Goal: Task Accomplishment & Management: Use online tool/utility

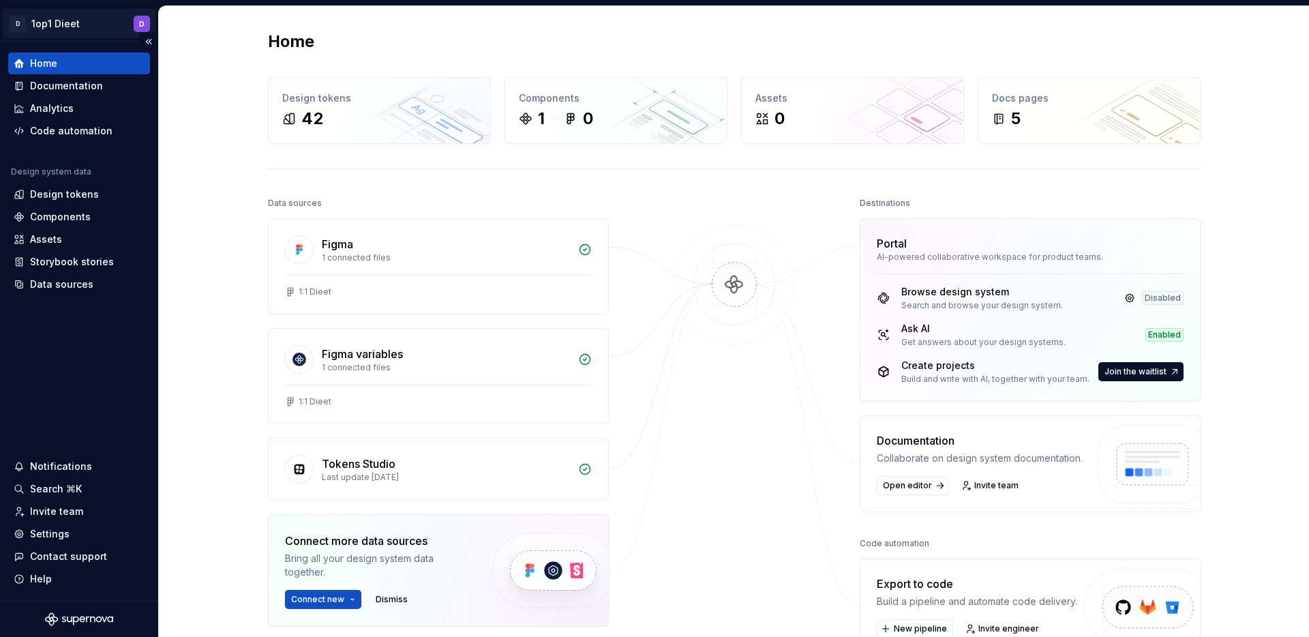
click at [55, 26] on html "D 1op1 Dieet D Home Documentation Analytics Code automation Design system data …" at bounding box center [654, 318] width 1309 height 637
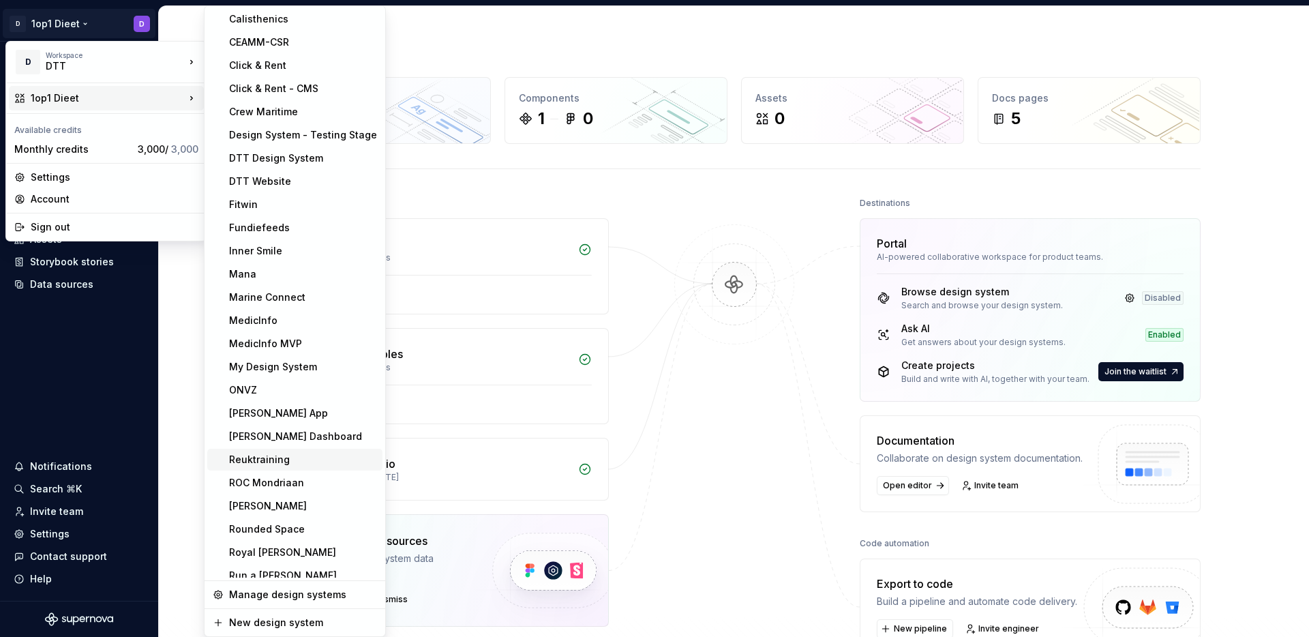
scroll to position [71, 0]
click at [275, 475] on div "ROC Mondriaan" at bounding box center [303, 482] width 148 height 14
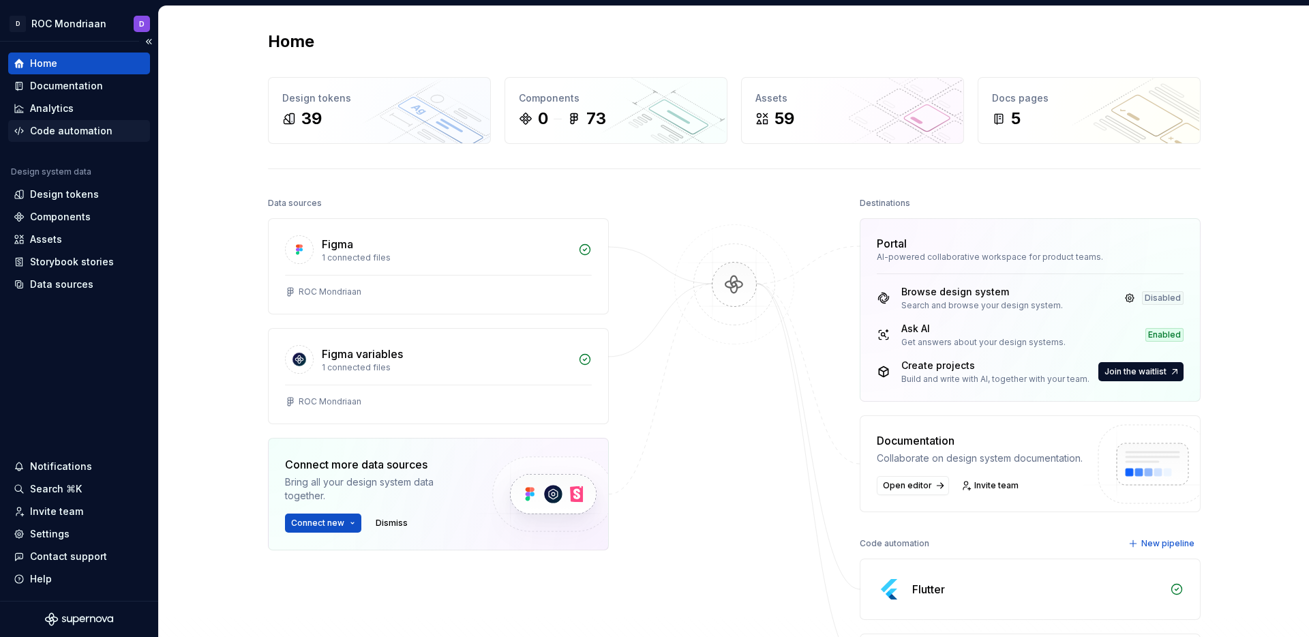
click at [92, 130] on div "Code automation" at bounding box center [71, 131] width 82 height 14
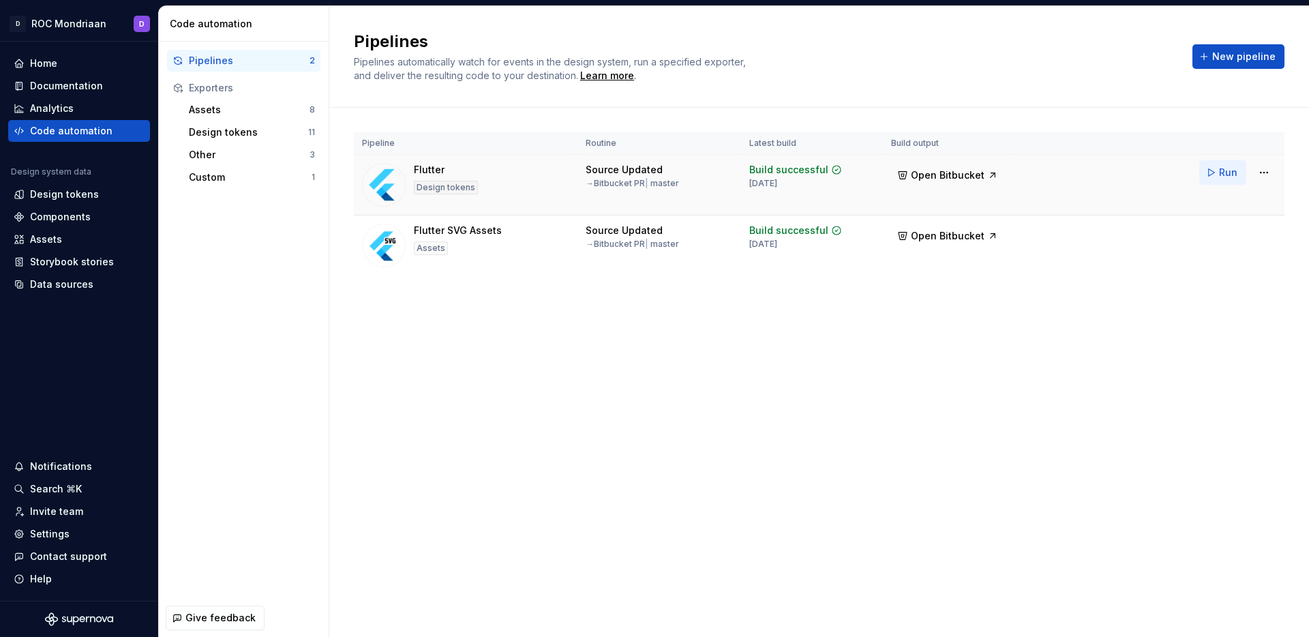
click at [1220, 173] on span "Run" at bounding box center [1228, 173] width 18 height 14
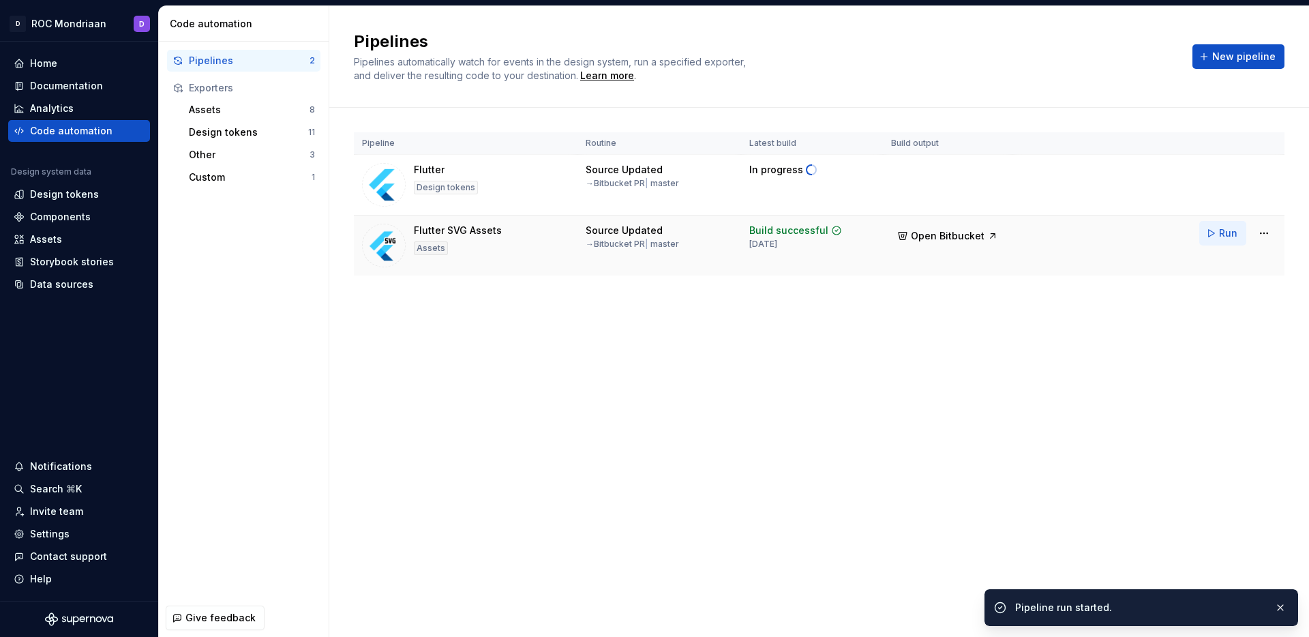
click at [1226, 229] on span "Run" at bounding box center [1228, 233] width 18 height 14
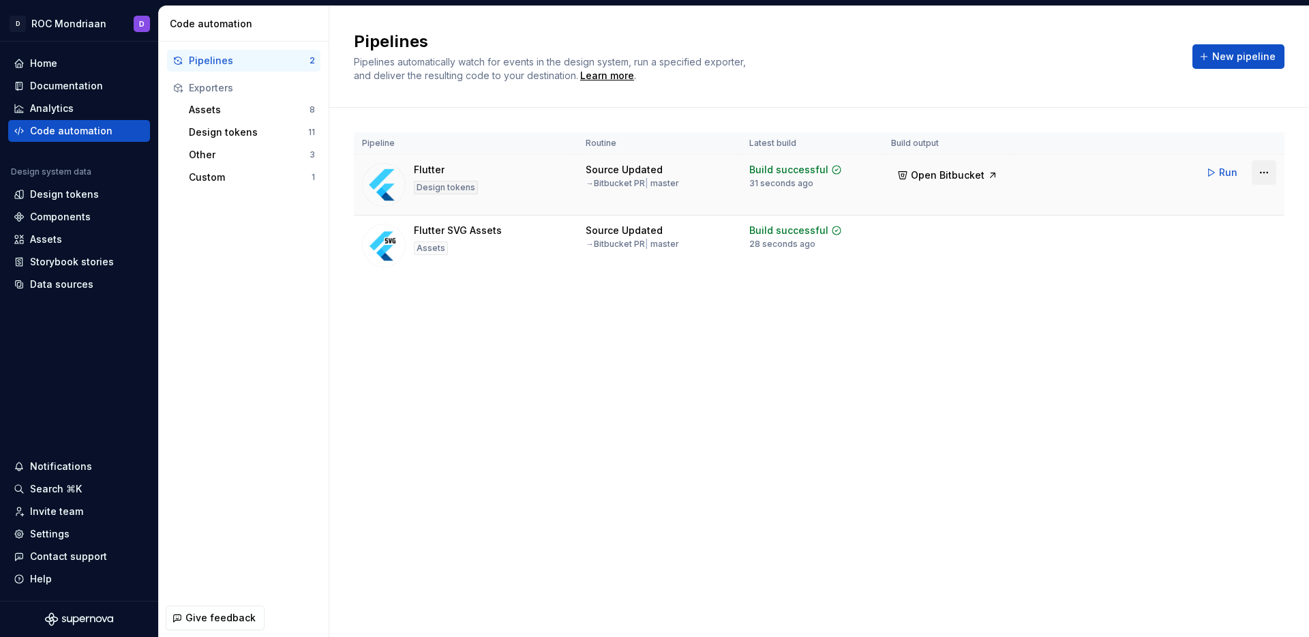
click at [1267, 172] on html "D ROC Mondriaan D Home Documentation Analytics Code automation Design system da…" at bounding box center [654, 318] width 1309 height 637
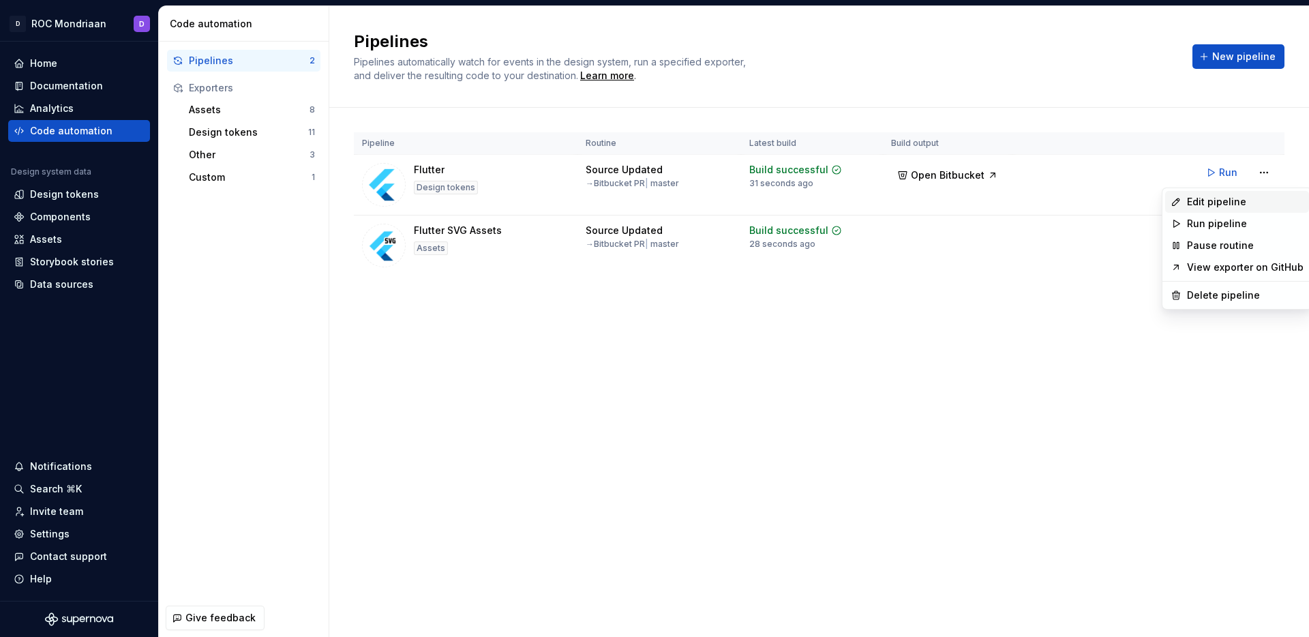
click at [1238, 195] on div "Edit pipeline" at bounding box center [1245, 202] width 117 height 14
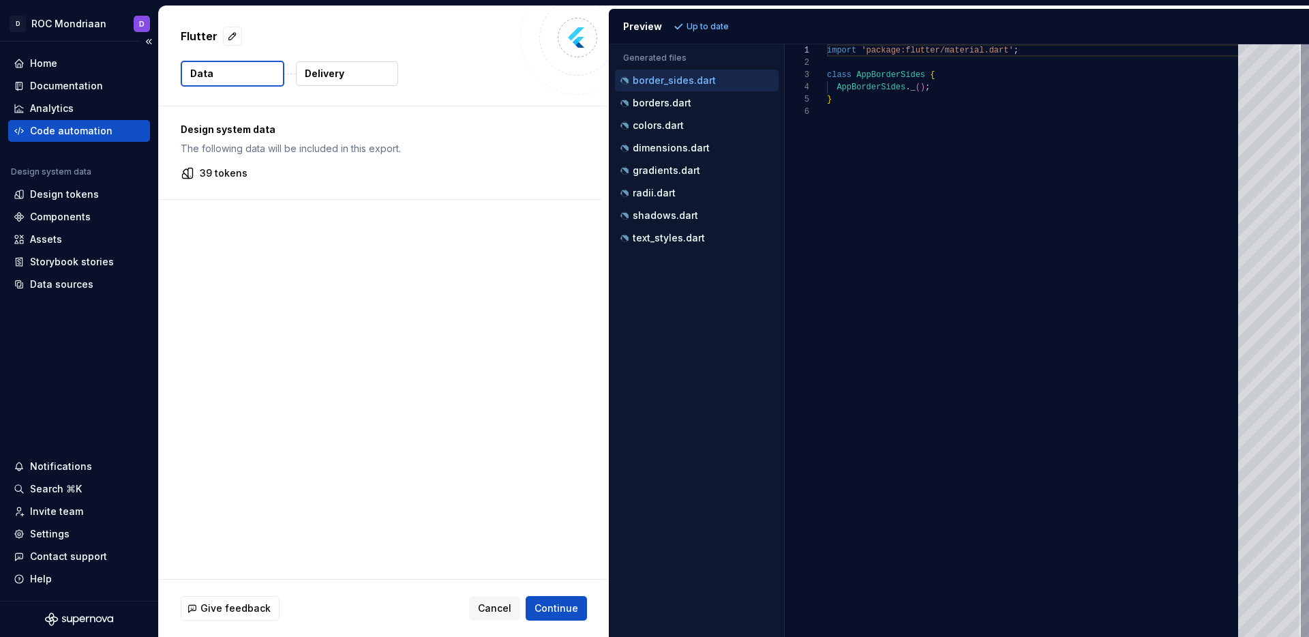
click at [65, 139] on div "Code automation" at bounding box center [79, 131] width 142 height 22
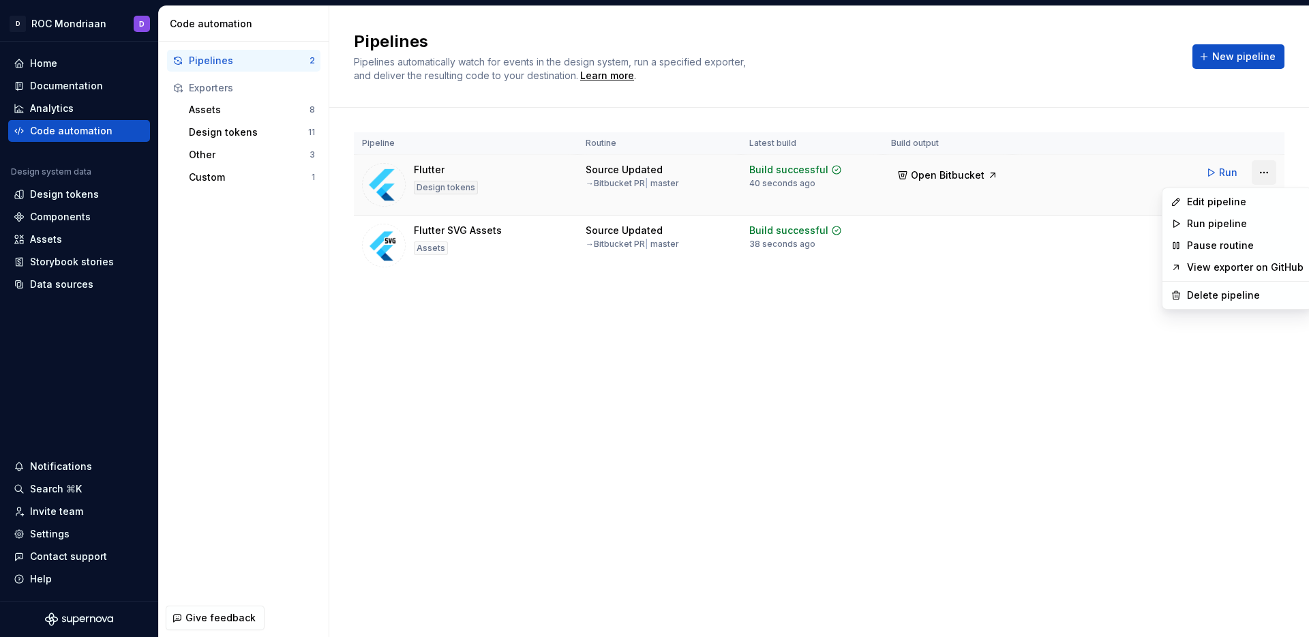
click at [1263, 177] on html "D ROC Mondriaan D Home Documentation Analytics Code automation Design system da…" at bounding box center [654, 318] width 1309 height 637
click at [1248, 198] on div "Edit pipeline" at bounding box center [1245, 202] width 117 height 14
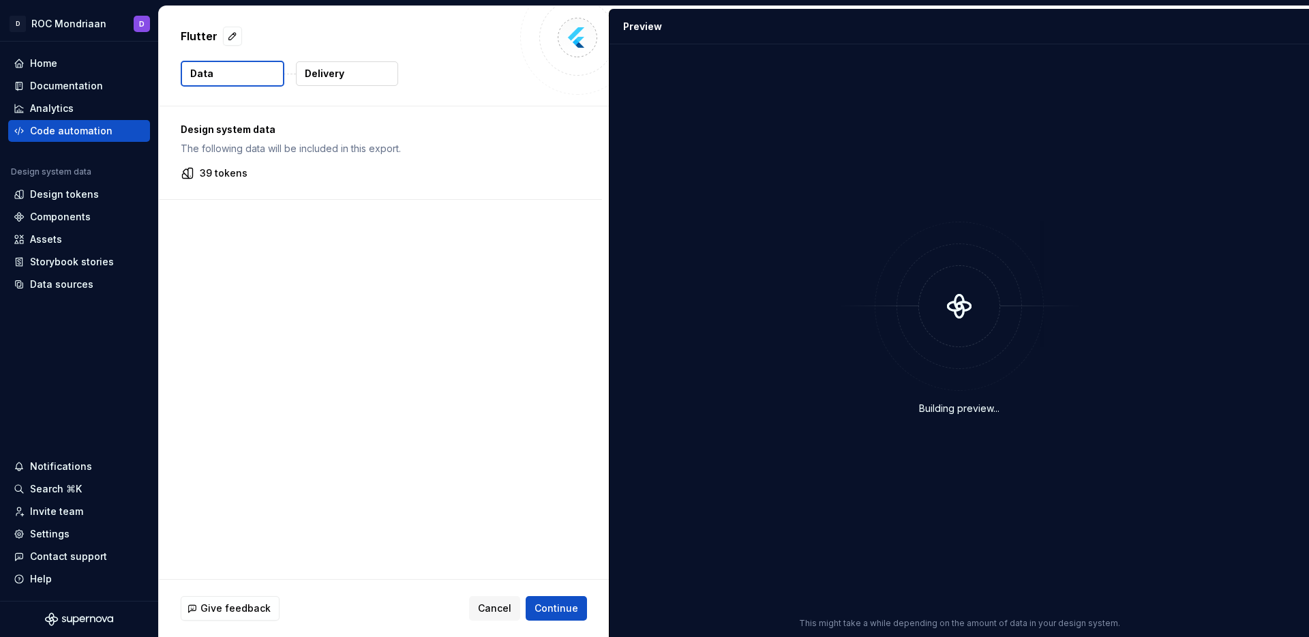
click at [244, 78] on button "Data" at bounding box center [233, 74] width 104 height 26
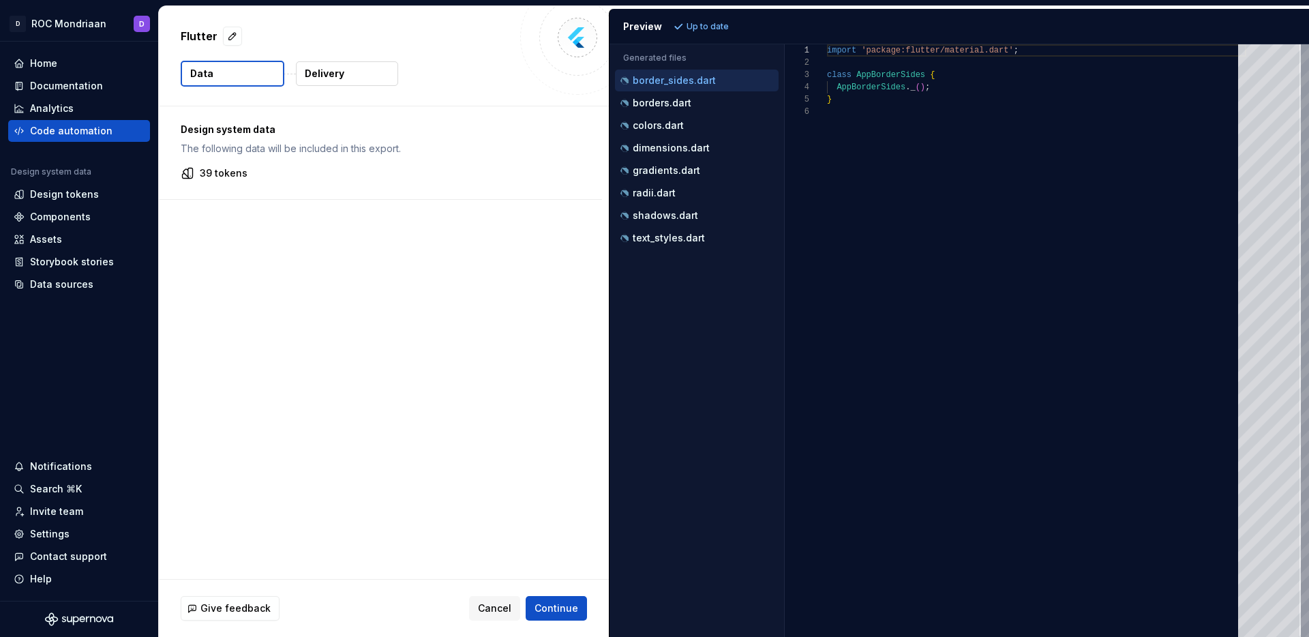
click at [355, 70] on button "Delivery" at bounding box center [347, 73] width 102 height 25
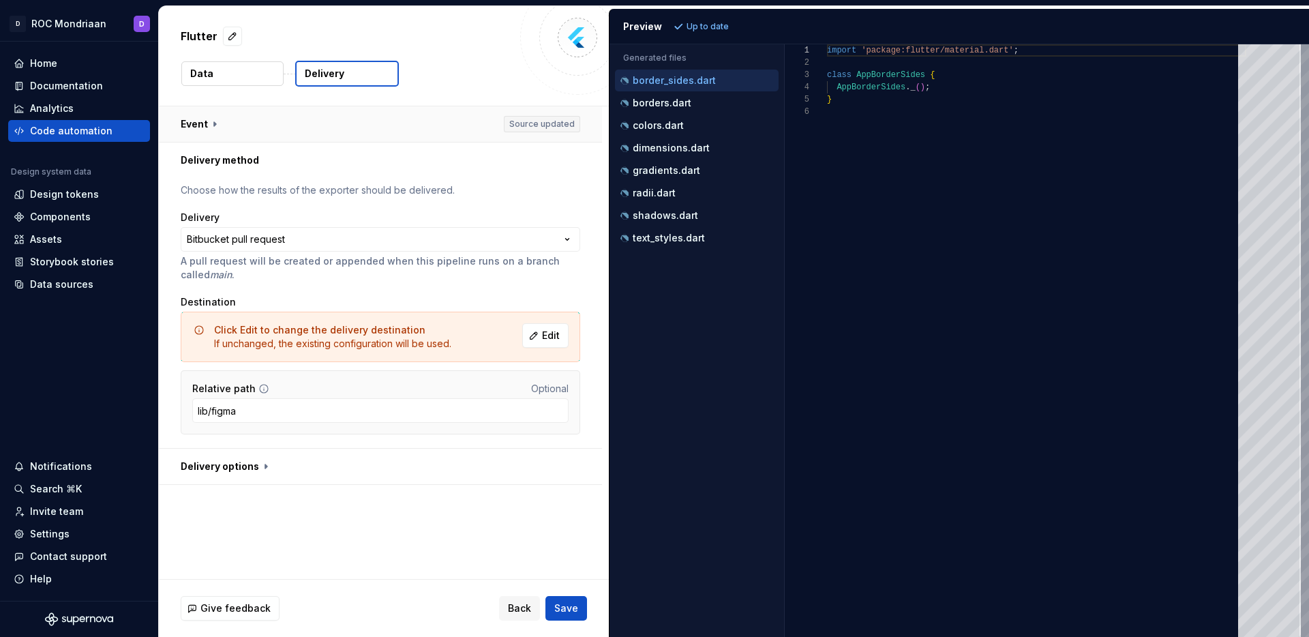
click at [211, 121] on button "button" at bounding box center [380, 123] width 443 height 35
